Goal: Task Accomplishment & Management: Manage account settings

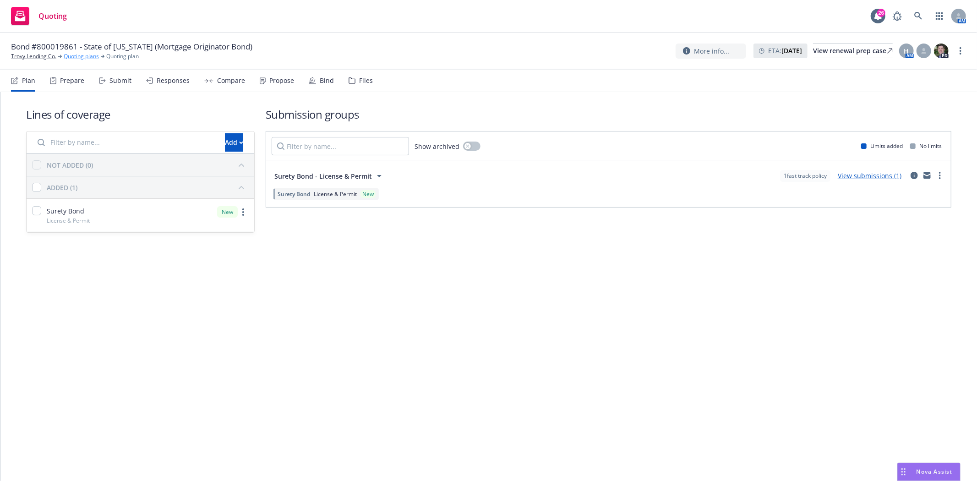
click at [72, 56] on link "Quoting plans" at bounding box center [81, 56] width 35 height 8
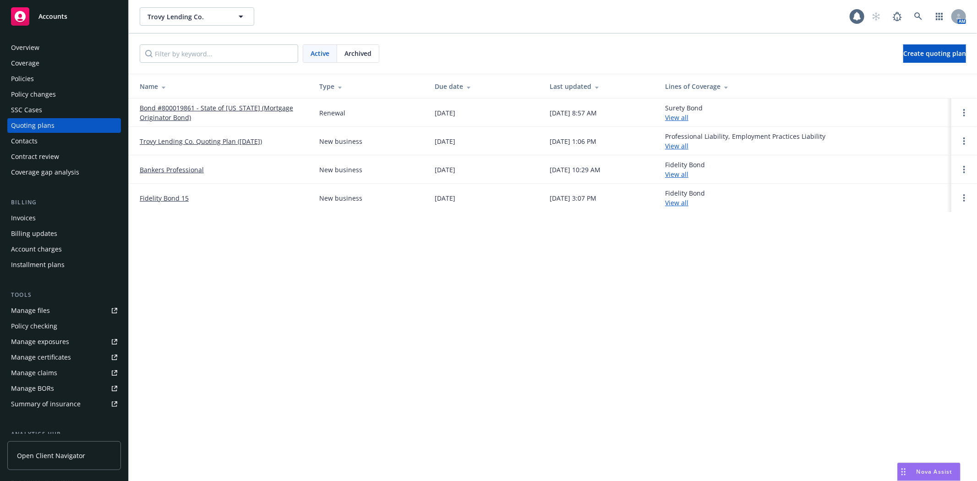
click at [958, 113] on td at bounding box center [965, 113] width 26 height 28
click at [959, 113] on link "Open options" at bounding box center [964, 112] width 11 height 11
click at [903, 113] on link "Archive" at bounding box center [917, 106] width 80 height 18
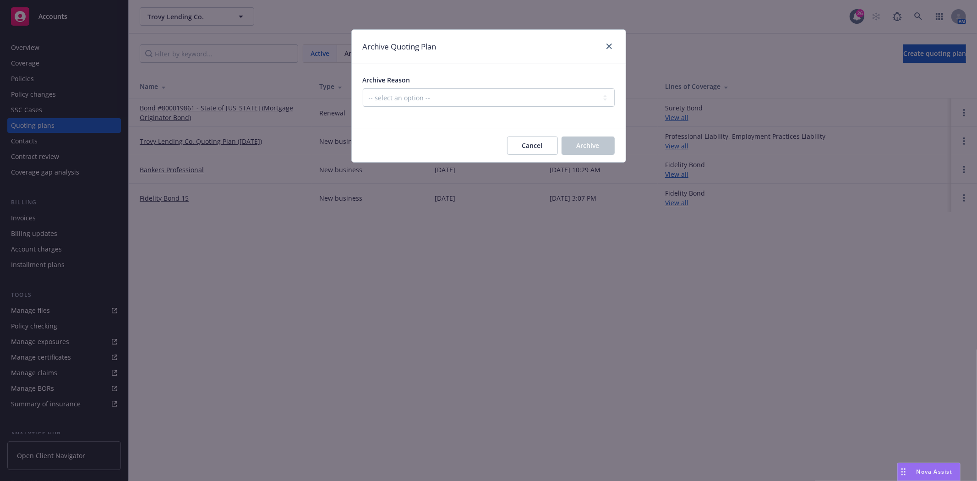
click at [559, 108] on div at bounding box center [489, 112] width 252 height 11
click at [537, 93] on select "-- select an option -- All policies in this renewal plan are auto-renewed Creat…" at bounding box center [489, 97] width 252 height 18
select select "ARCHIVED_RENEWAL_POLICY_AUTO_RENEWED"
click at [363, 88] on select "-- select an option -- All policies in this renewal plan are auto-renewed Creat…" at bounding box center [489, 97] width 252 height 18
click at [596, 142] on span "Archive" at bounding box center [588, 145] width 23 height 9
